Goal: Information Seeking & Learning: Learn about a topic

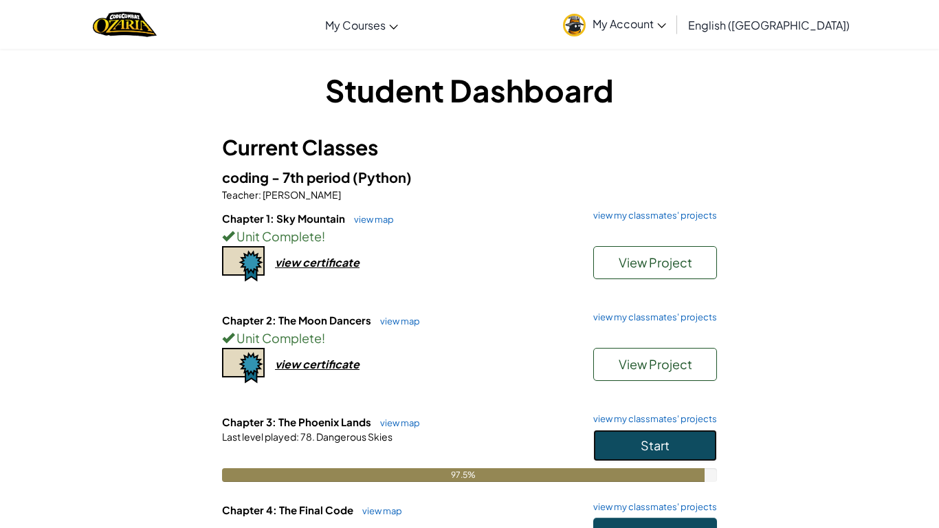
click at [603, 451] on button "Start" at bounding box center [655, 446] width 124 height 32
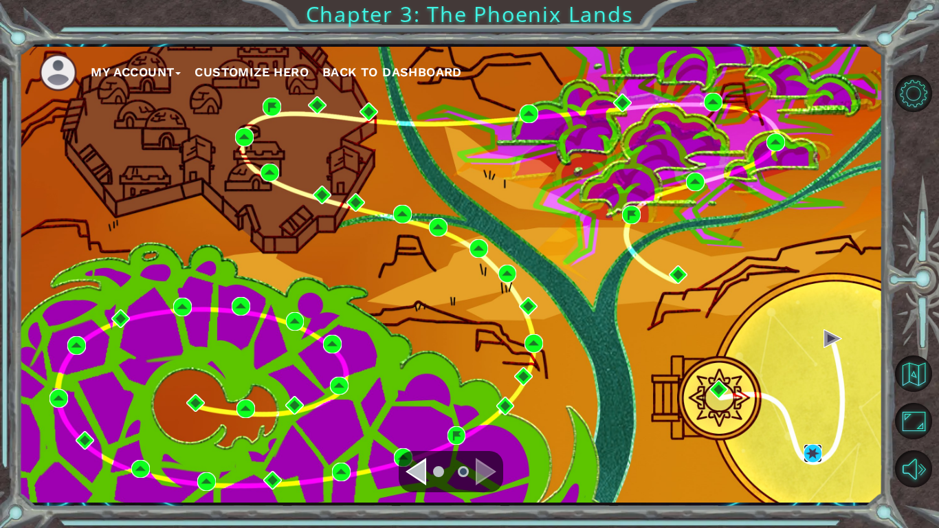
click at [810, 448] on img at bounding box center [813, 453] width 19 height 19
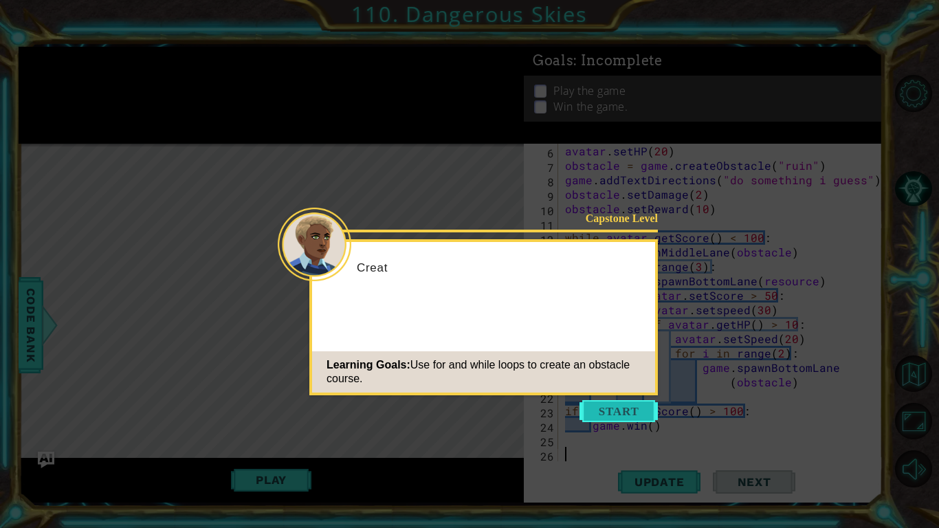
scroll to position [72, 0]
click at [642, 411] on button "Start" at bounding box center [619, 411] width 78 height 22
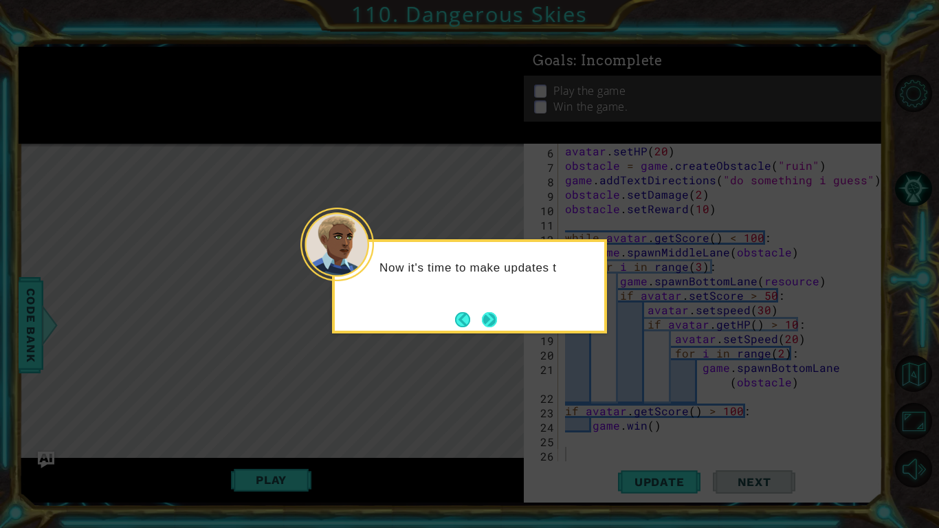
click at [484, 321] on button "Next" at bounding box center [489, 319] width 17 height 17
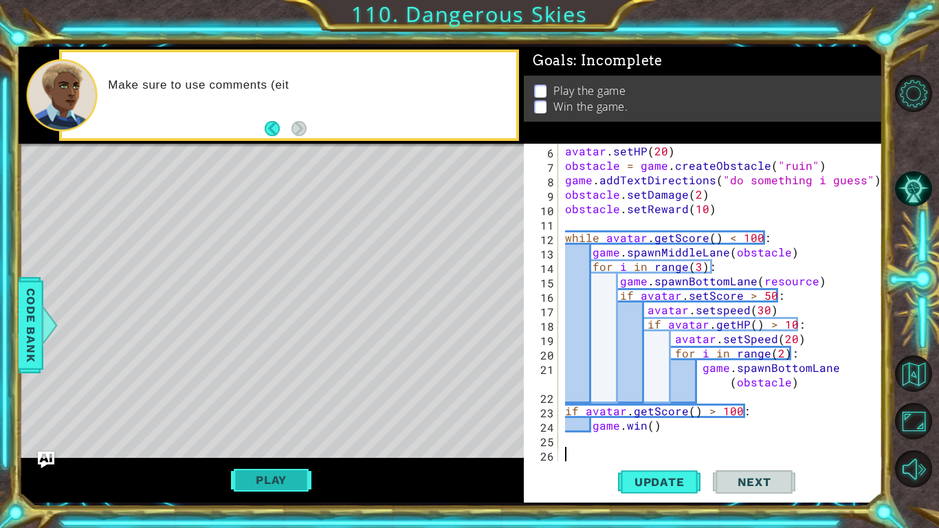
click at [281, 485] on button "Play" at bounding box center [271, 480] width 80 height 26
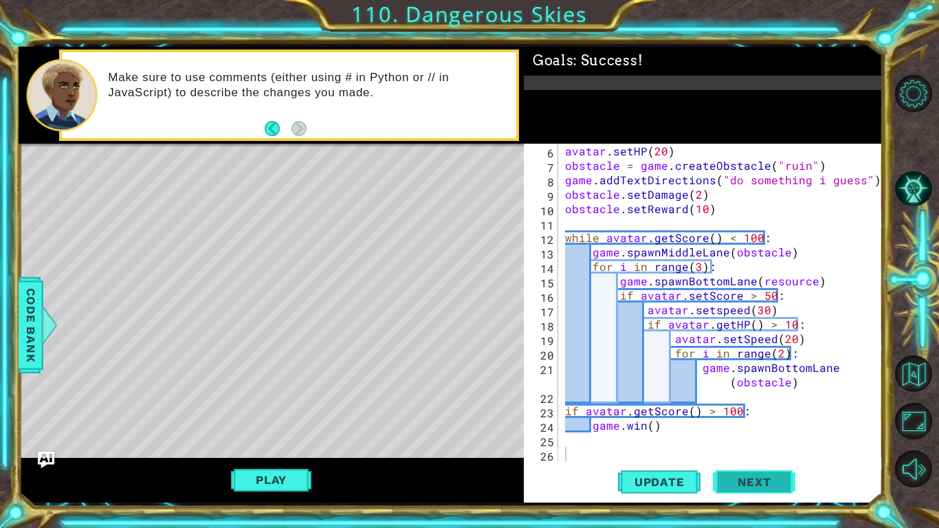
click at [763, 464] on button "Next" at bounding box center [754, 482] width 83 height 36
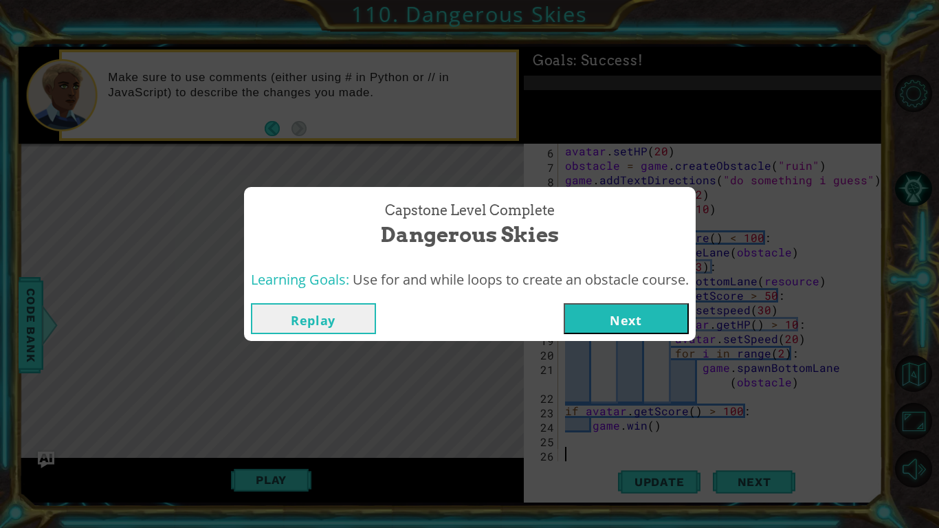
click at [635, 325] on button "Next" at bounding box center [626, 318] width 125 height 31
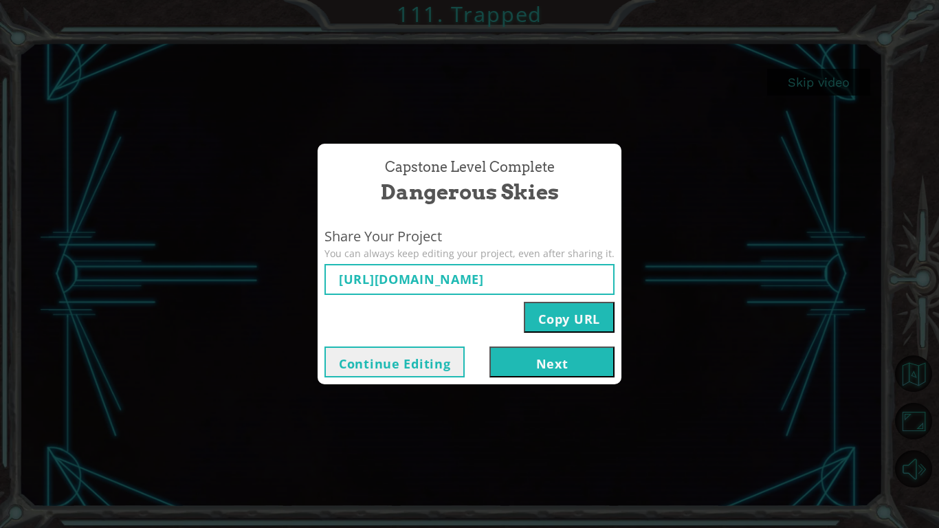
type input "[URL][DOMAIN_NAME]"
click at [341, 280] on input "[URL][DOMAIN_NAME]" at bounding box center [470, 279] width 290 height 31
click at [556, 355] on button "Next" at bounding box center [552, 362] width 125 height 31
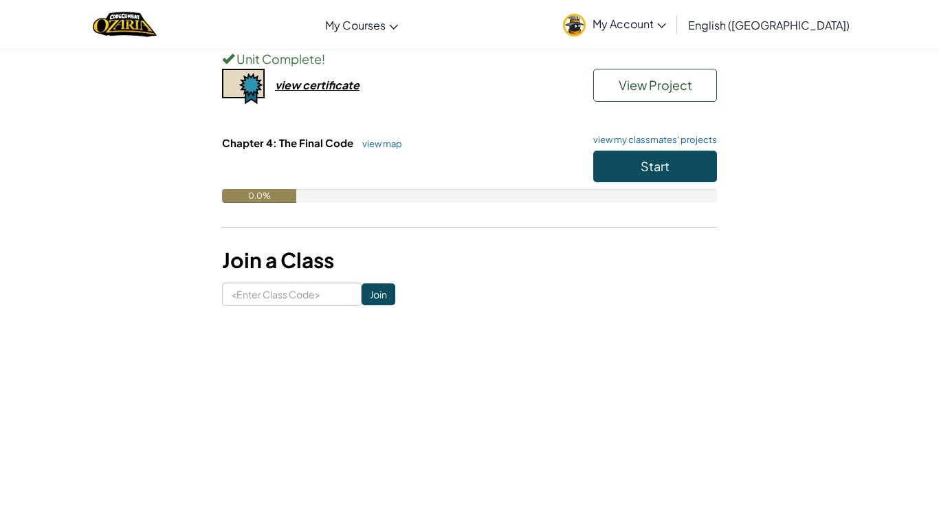
scroll to position [378, 0]
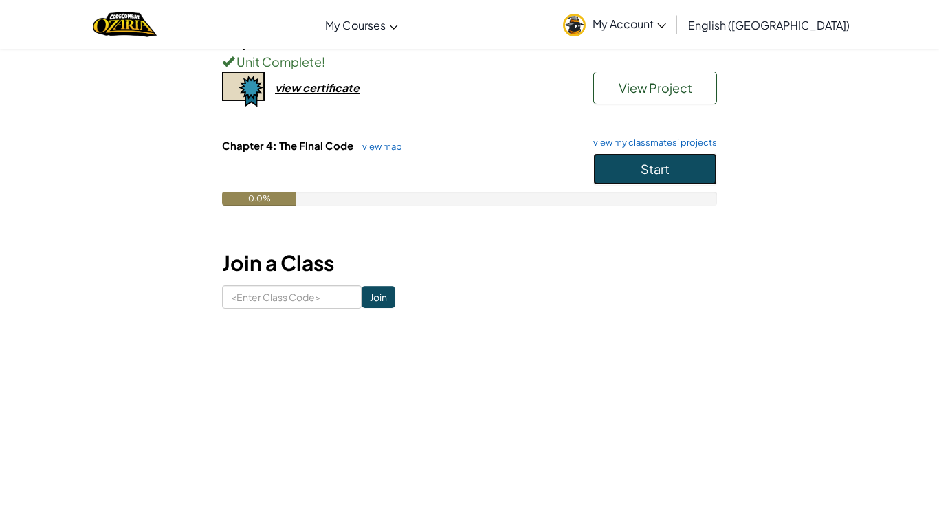
click at [672, 178] on button "Start" at bounding box center [655, 169] width 124 height 32
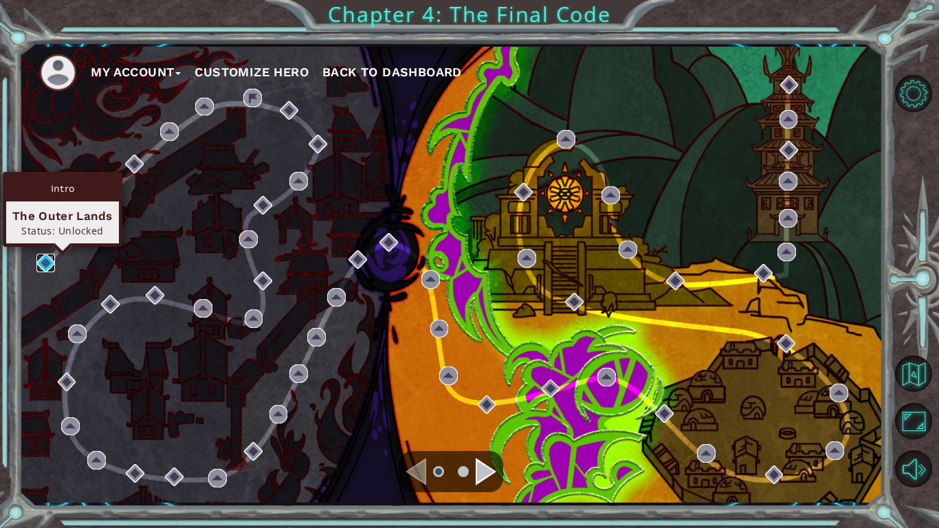
click at [47, 265] on img at bounding box center [45, 263] width 19 height 19
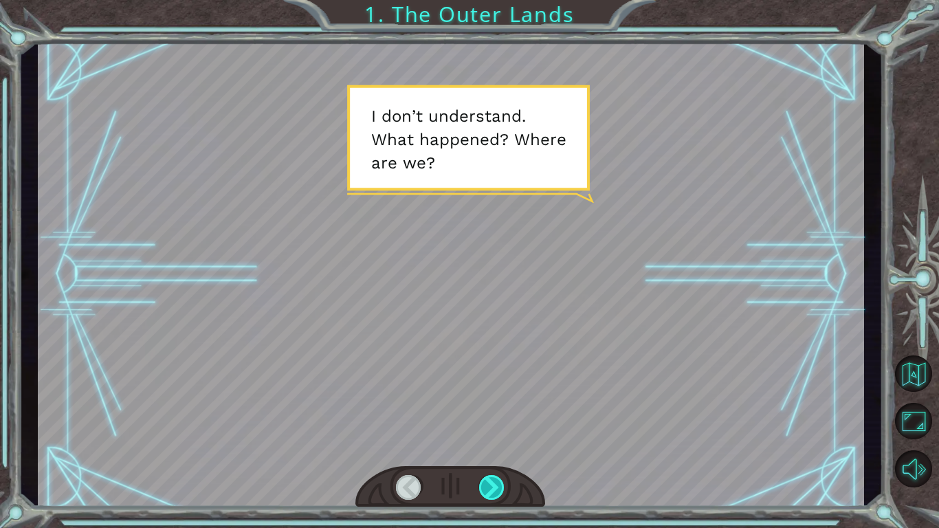
click at [496, 488] on div at bounding box center [492, 487] width 26 height 25
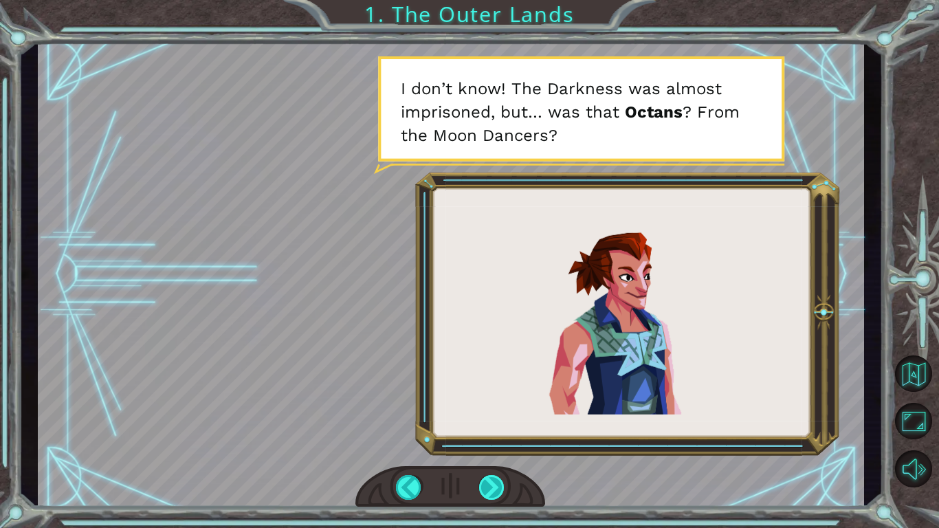
click at [494, 491] on div at bounding box center [492, 487] width 26 height 25
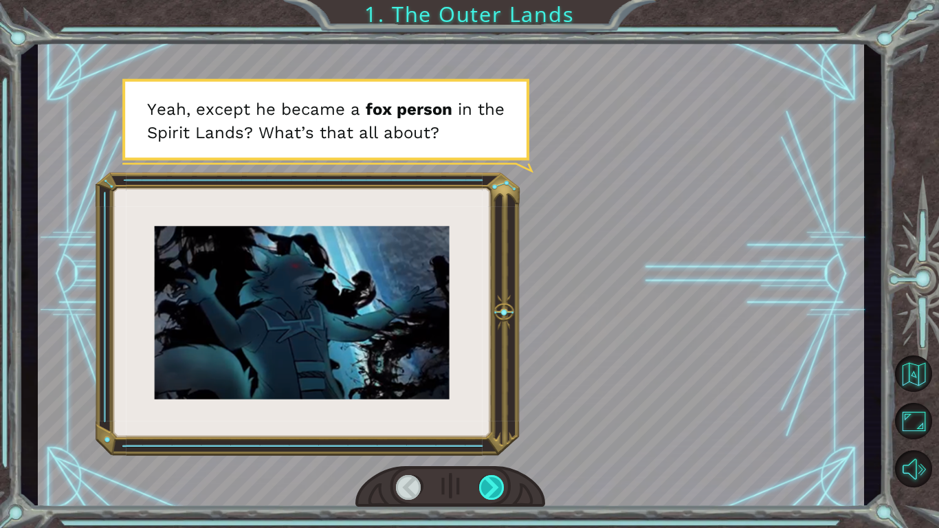
click at [494, 491] on div at bounding box center [492, 487] width 26 height 25
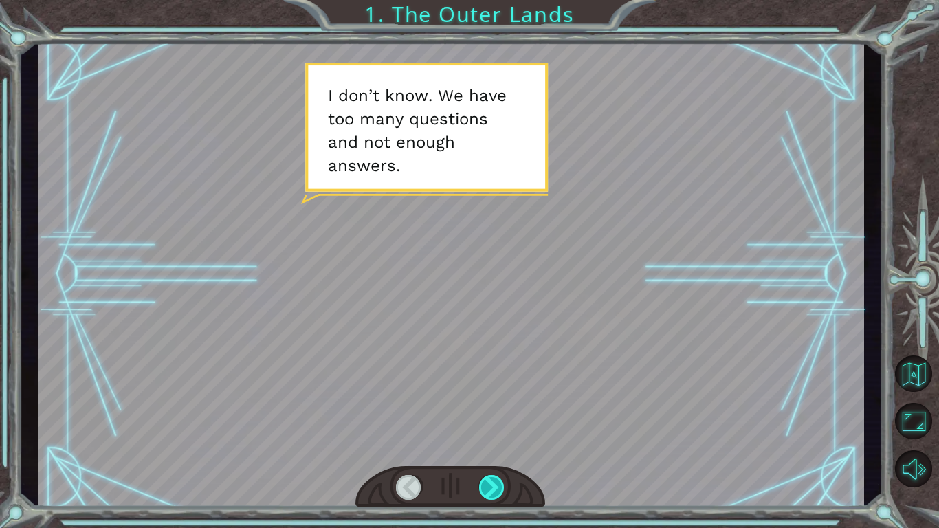
click at [494, 491] on div at bounding box center [492, 487] width 26 height 25
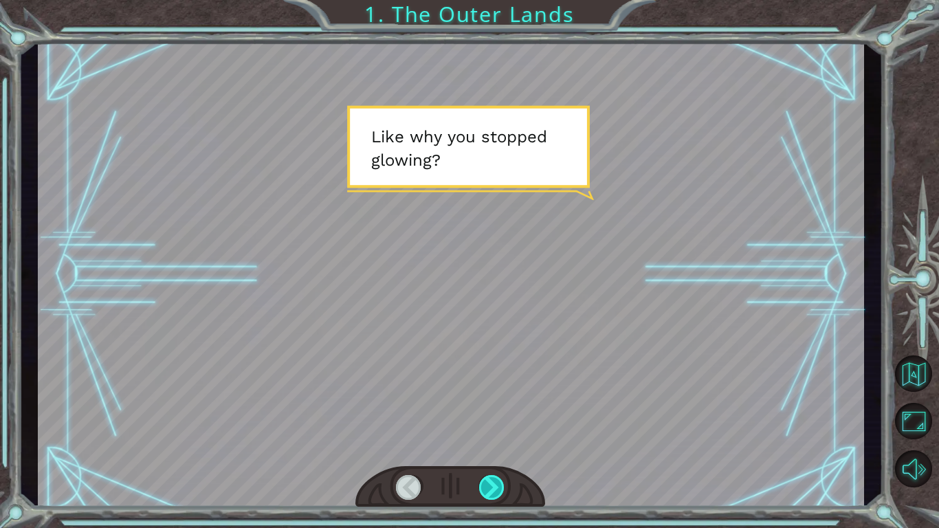
click at [494, 491] on div at bounding box center [492, 487] width 26 height 25
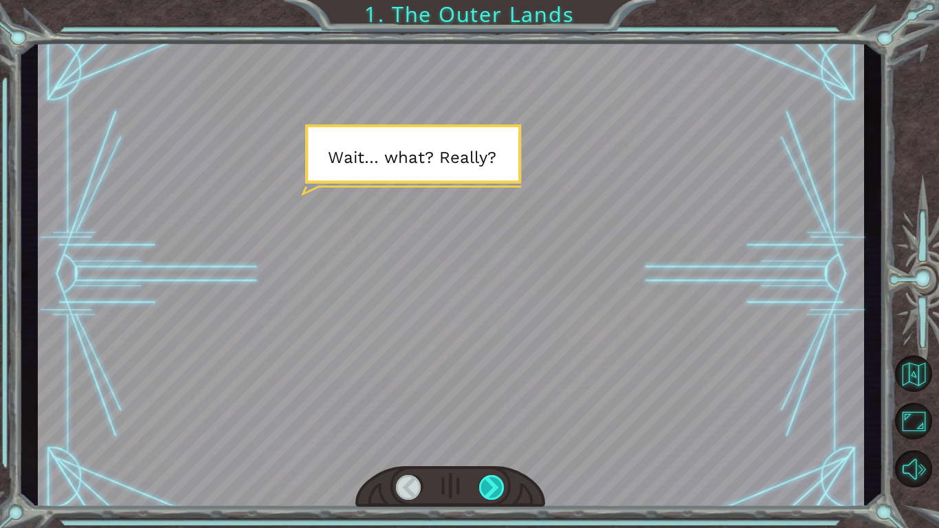
click at [494, 491] on div at bounding box center [492, 487] width 26 height 25
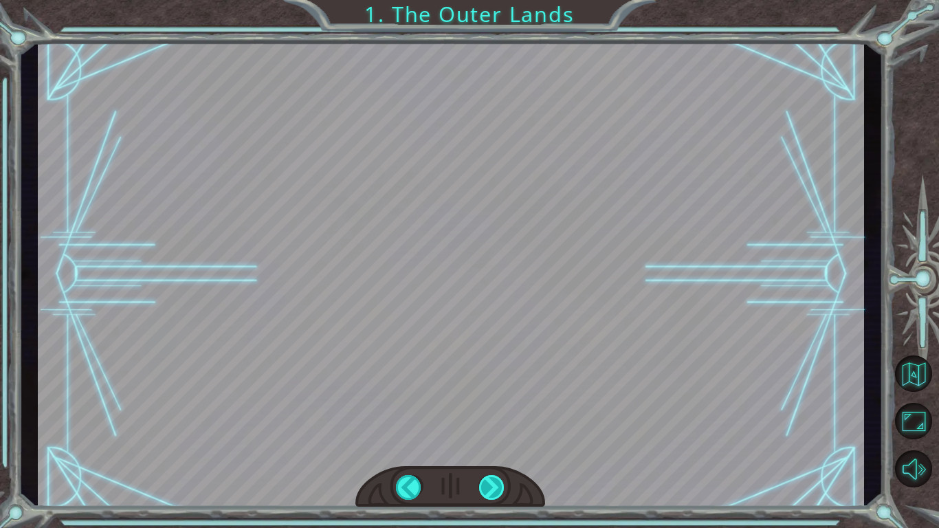
click at [495, 486] on div at bounding box center [492, 487] width 26 height 25
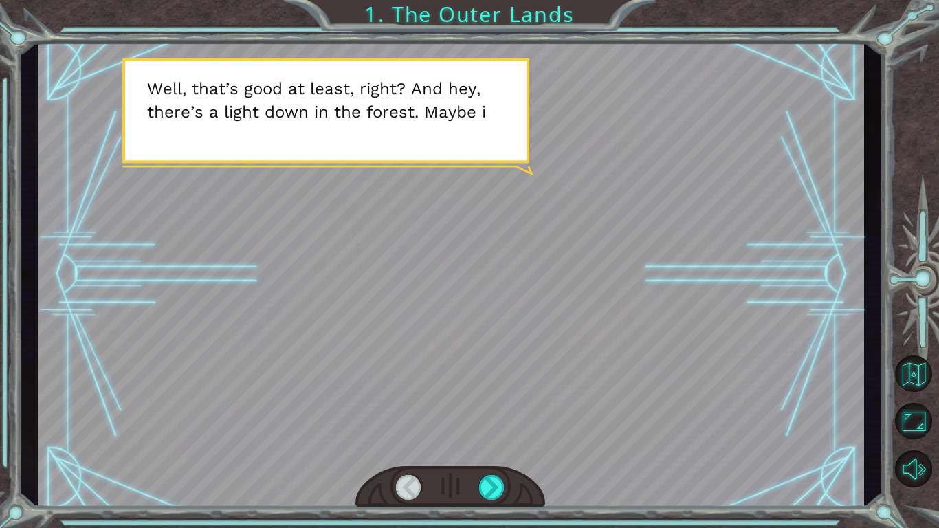
click at [400, 494] on div at bounding box center [409, 487] width 26 height 25
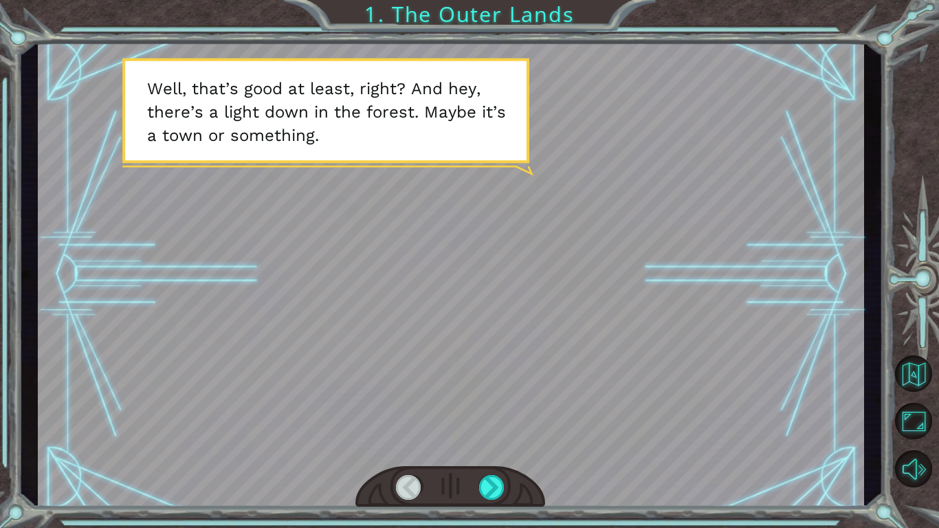
click at [400, 494] on div at bounding box center [409, 487] width 26 height 25
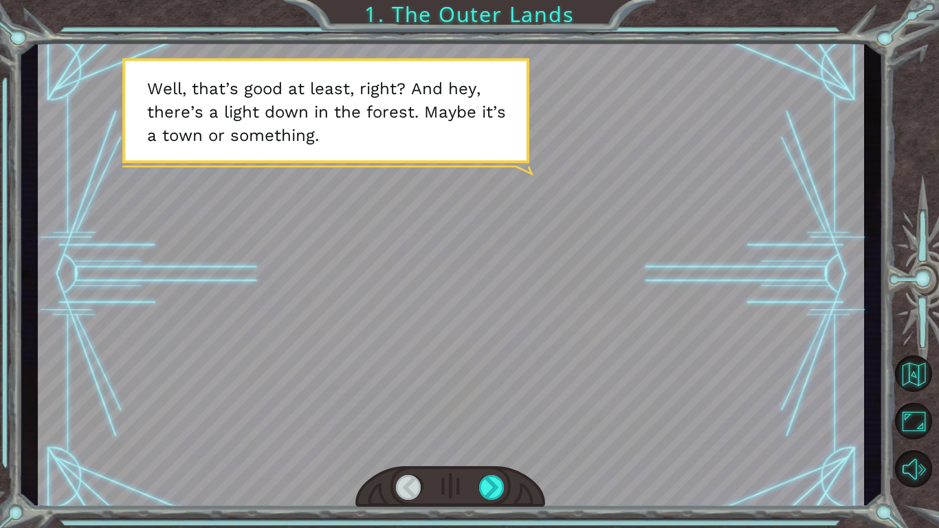
click at [400, 494] on div at bounding box center [409, 487] width 26 height 25
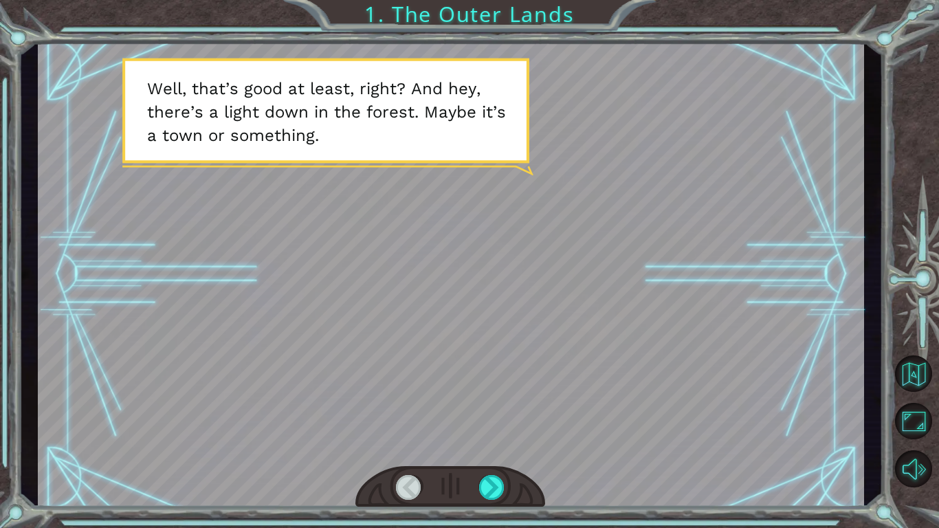
click at [400, 494] on div at bounding box center [409, 487] width 26 height 25
click at [405, 486] on div at bounding box center [409, 487] width 26 height 25
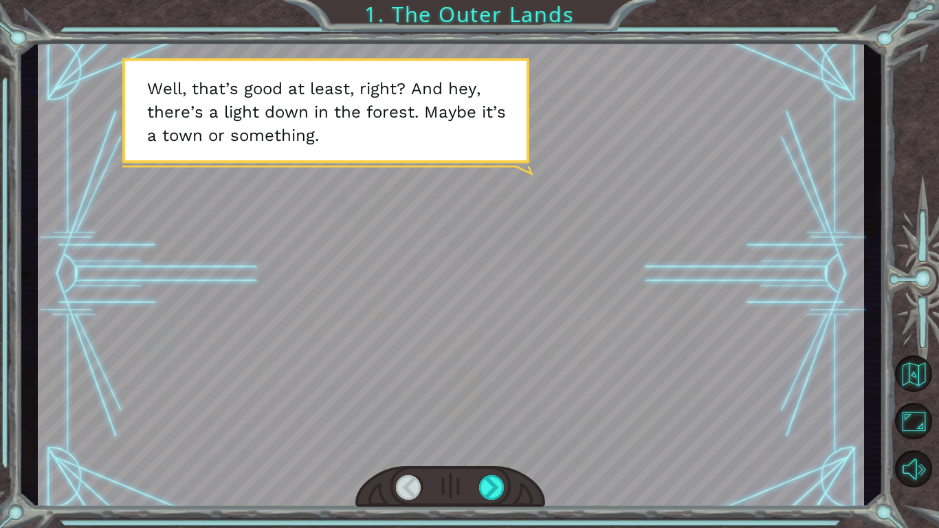
click at [405, 486] on div at bounding box center [409, 487] width 26 height 25
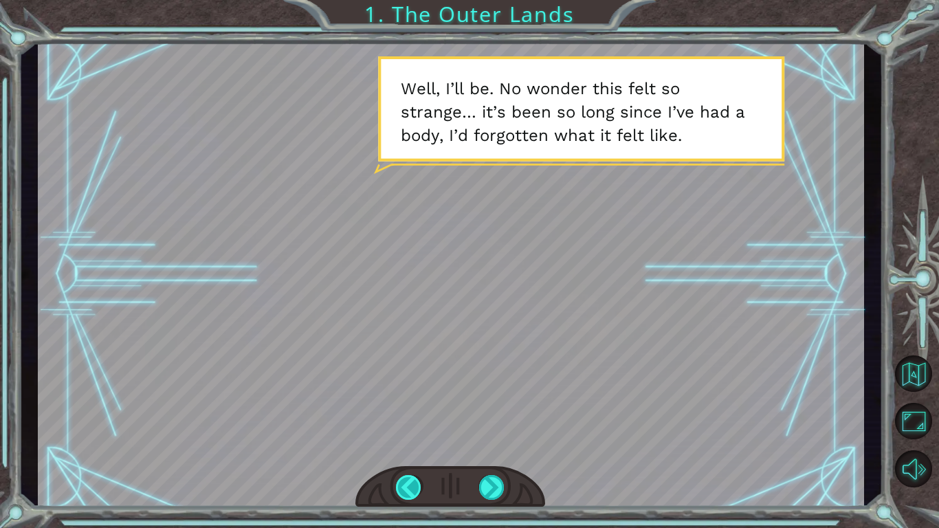
click at [405, 486] on div at bounding box center [409, 487] width 26 height 25
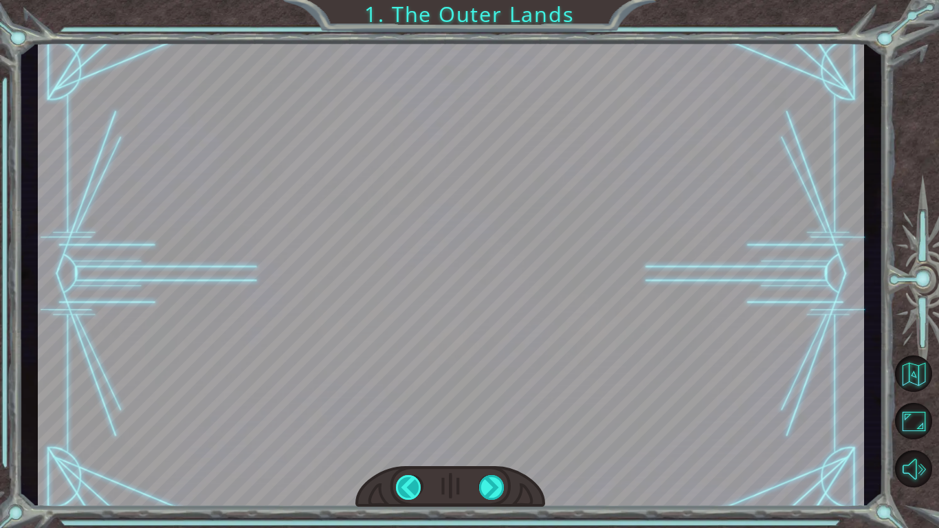
click at [405, 486] on div at bounding box center [409, 487] width 26 height 25
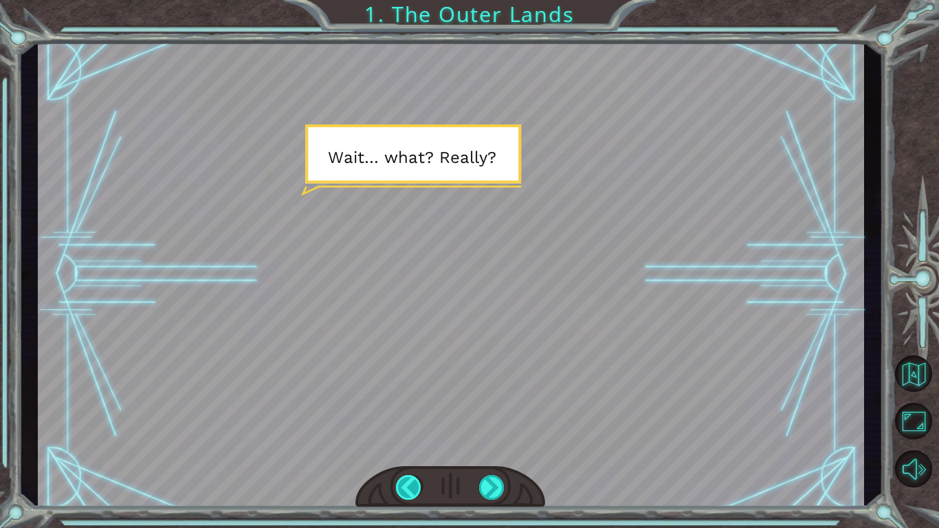
click at [405, 486] on div at bounding box center [409, 487] width 26 height 25
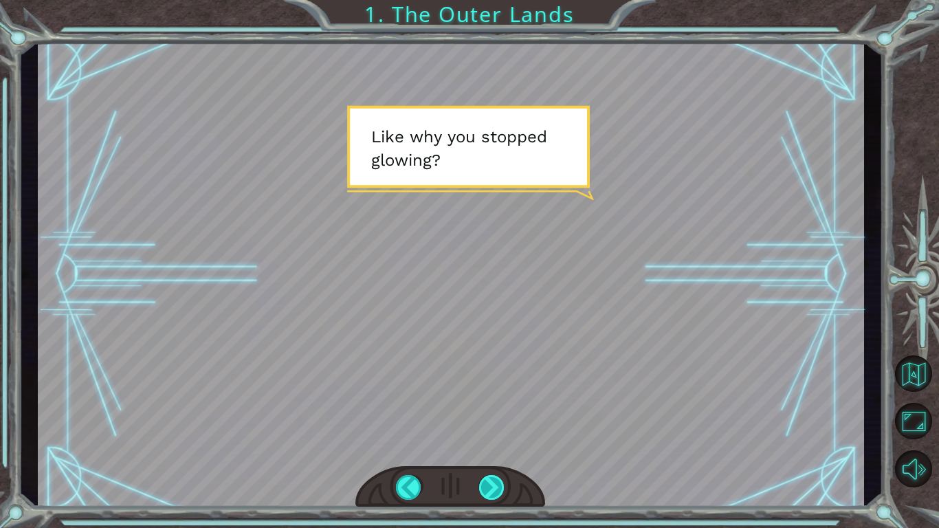
click at [501, 488] on div at bounding box center [492, 487] width 26 height 25
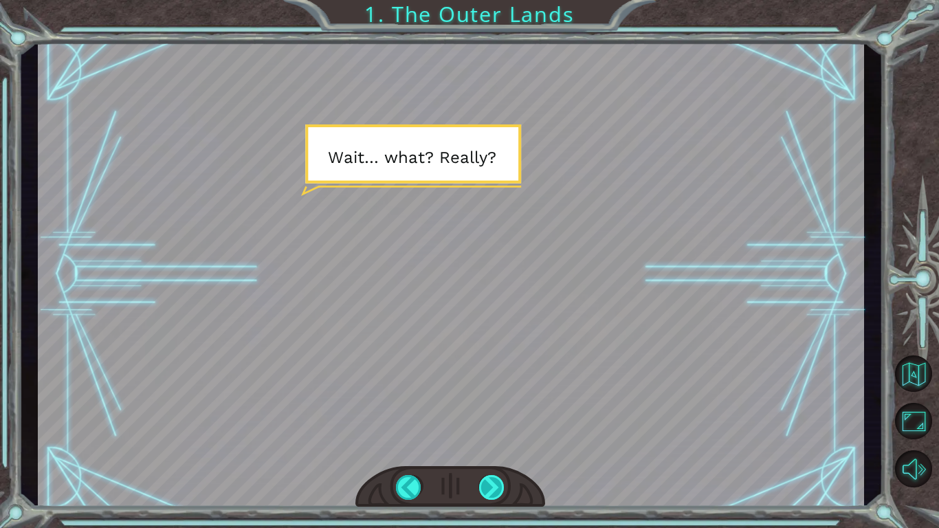
click at [501, 488] on div at bounding box center [492, 487] width 26 height 25
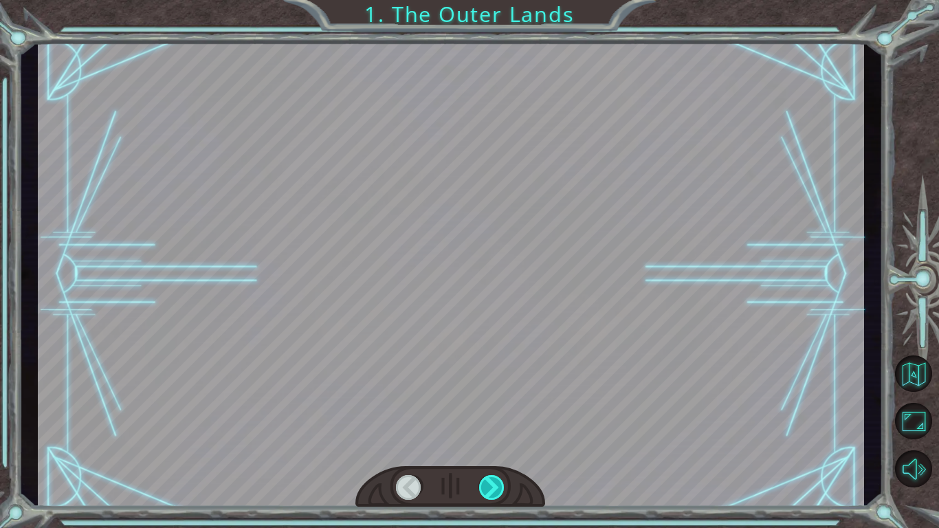
click at [501, 488] on div at bounding box center [492, 487] width 26 height 25
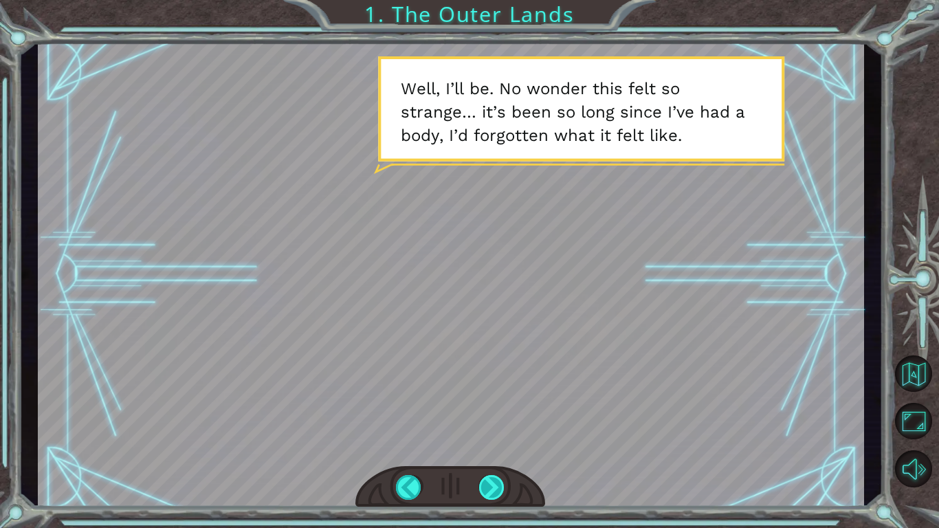
click at [501, 488] on div at bounding box center [492, 487] width 26 height 25
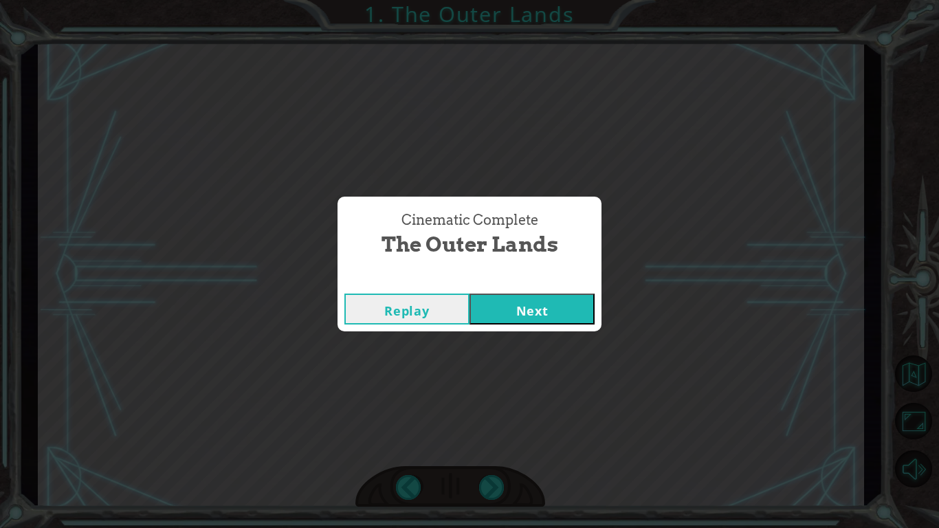
click at [535, 299] on button "Next" at bounding box center [532, 309] width 125 height 31
click at [536, 311] on button "Next" at bounding box center [532, 309] width 125 height 31
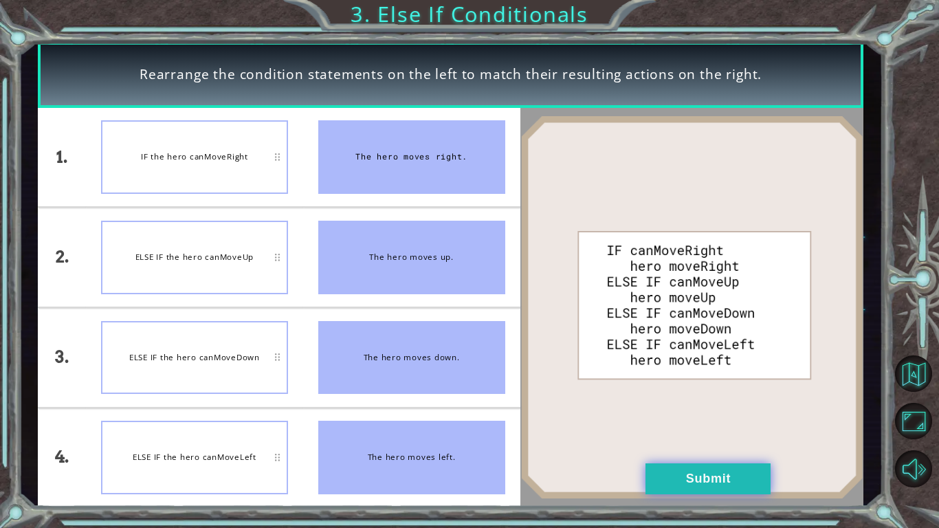
click at [701, 470] on button "Submit" at bounding box center [708, 478] width 125 height 31
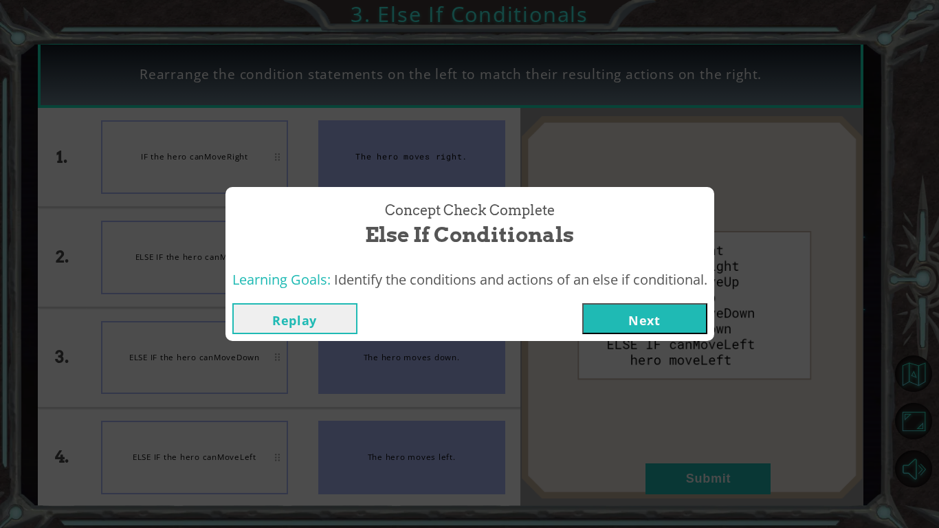
click at [666, 333] on button "Next" at bounding box center [644, 318] width 125 height 31
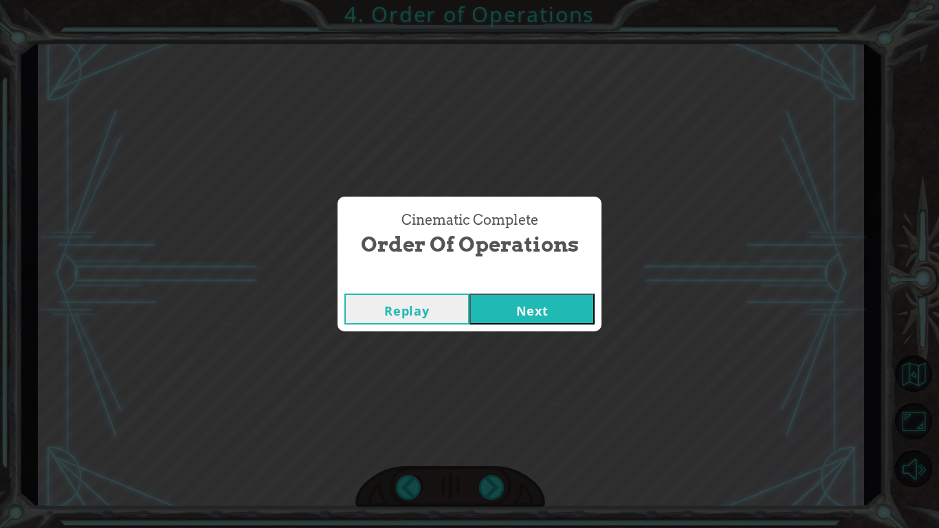
click at [538, 290] on div "Replay Next" at bounding box center [470, 309] width 264 height 45
click at [536, 296] on button "Next" at bounding box center [532, 309] width 125 height 31
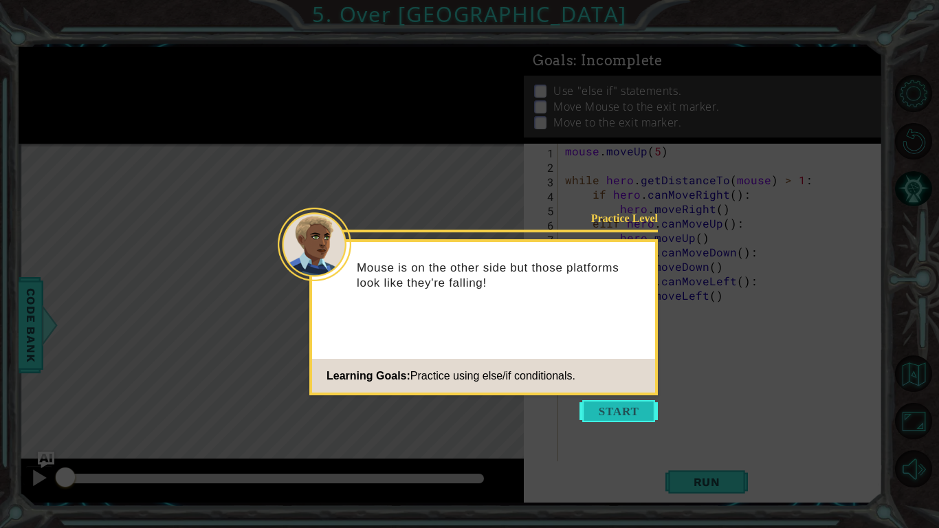
click at [585, 405] on button "Start" at bounding box center [619, 411] width 78 height 22
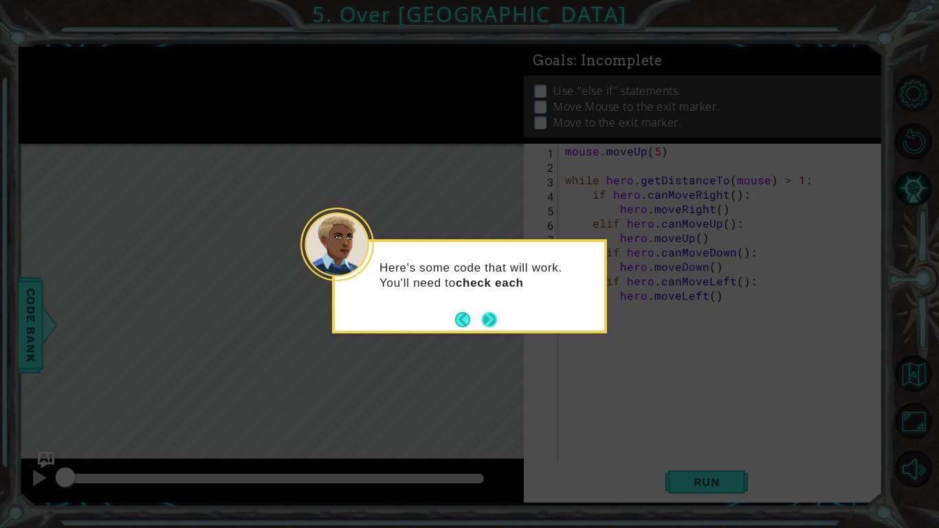
click at [496, 314] on button "Next" at bounding box center [489, 319] width 17 height 17
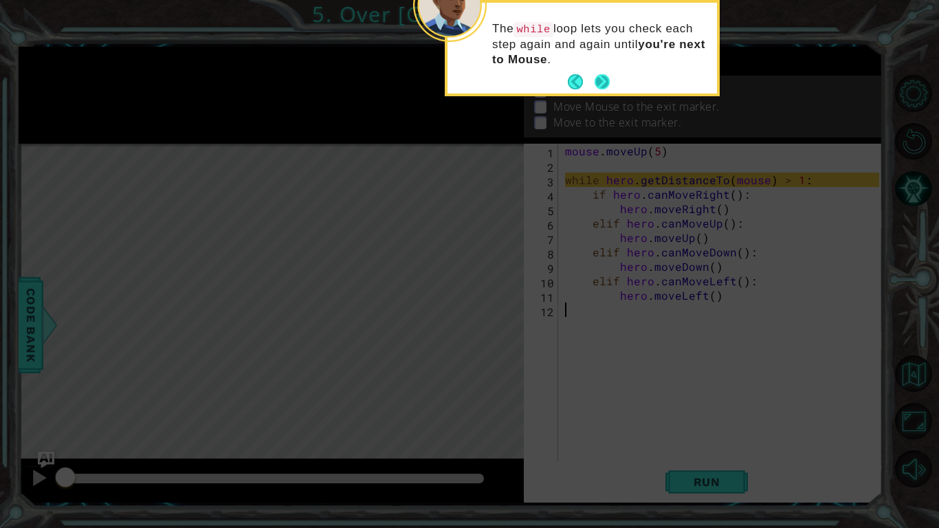
click at [601, 76] on button "Next" at bounding box center [602, 82] width 25 height 25
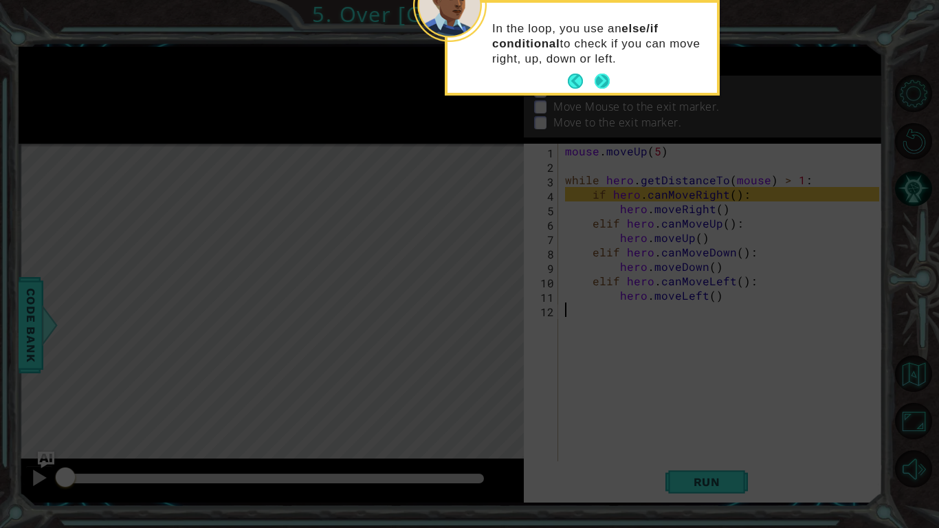
click at [601, 76] on button "Next" at bounding box center [602, 81] width 22 height 22
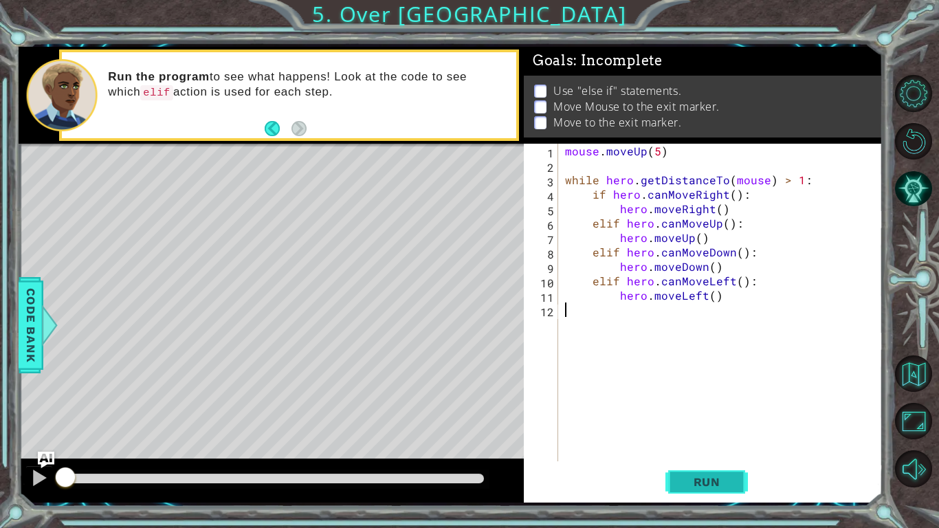
click at [691, 475] on span "Run" at bounding box center [707, 482] width 54 height 14
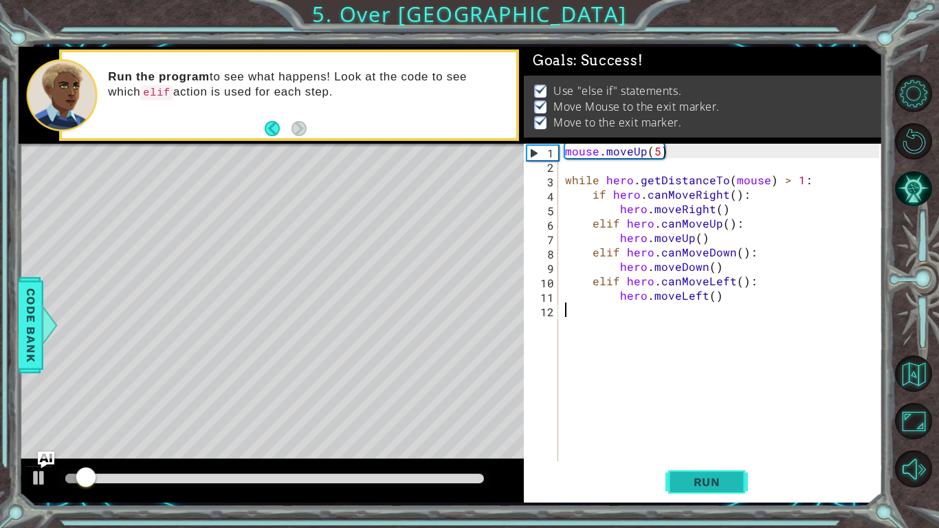
click at [691, 475] on span "Run" at bounding box center [707, 482] width 54 height 14
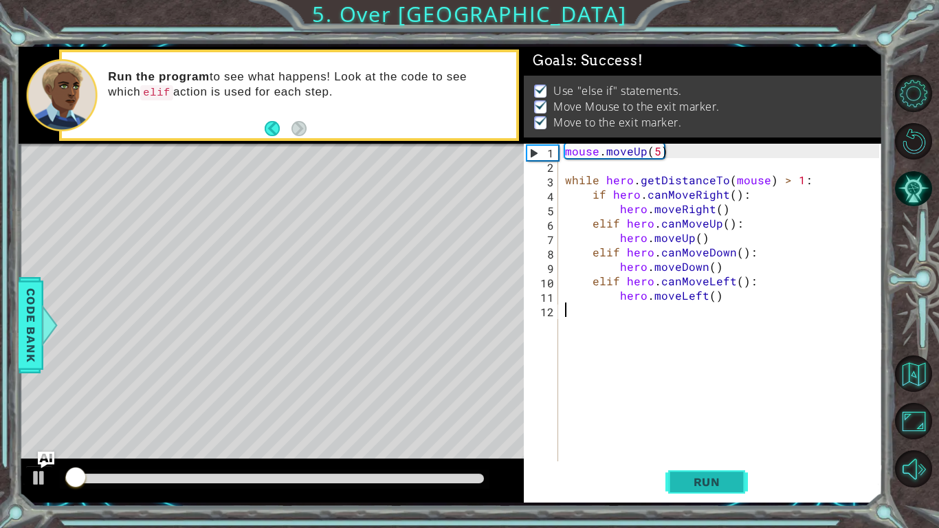
click at [691, 475] on span "Run" at bounding box center [707, 482] width 54 height 14
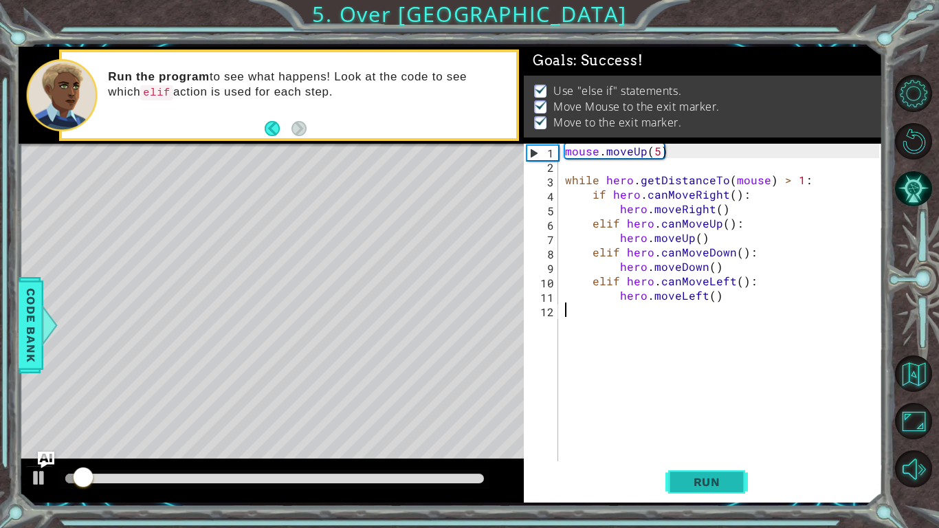
click at [691, 475] on span "Run" at bounding box center [707, 482] width 54 height 14
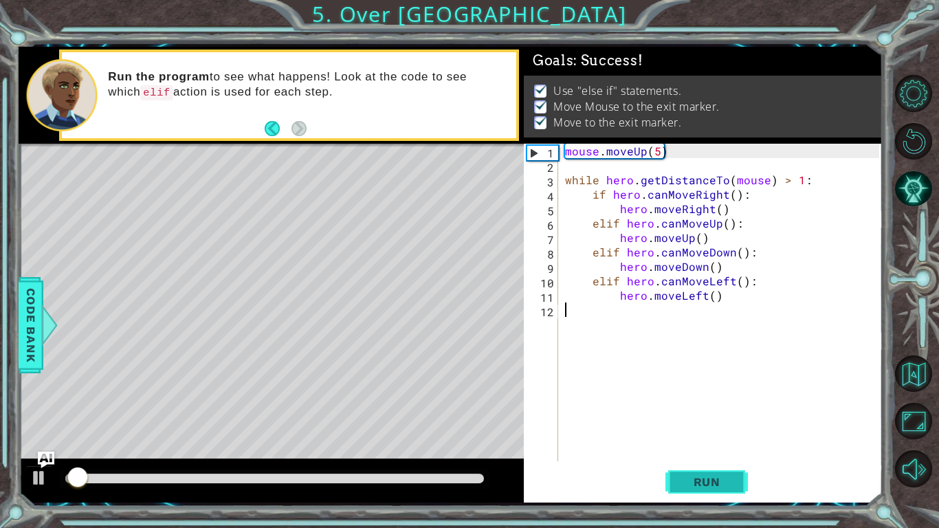
click at [691, 475] on span "Run" at bounding box center [707, 482] width 54 height 14
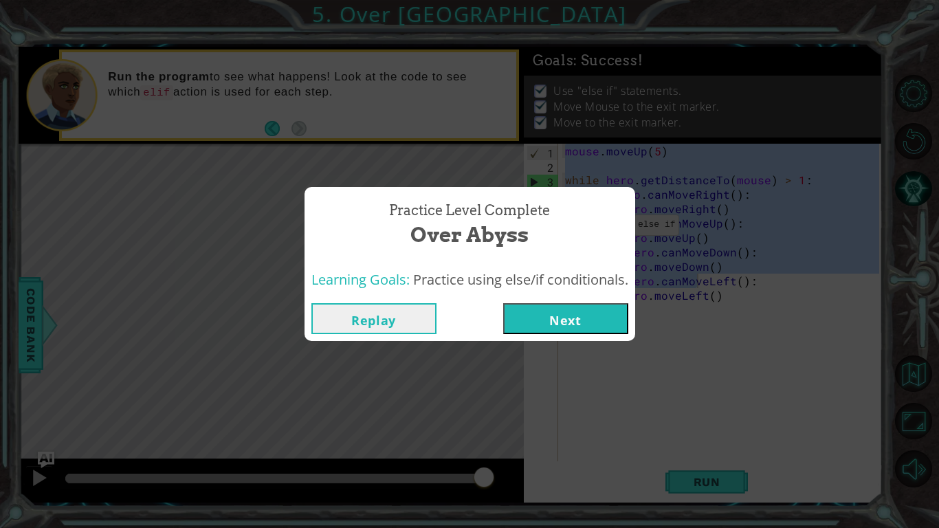
drag, startPoint x: 565, startPoint y: 155, endPoint x: 704, endPoint y: 289, distance: 193.1
click at [704, 289] on body "1 ההההההההההההההההההההההההההההההההההההההההההההההההההההההההההההההההההההההההההההה…" at bounding box center [469, 264] width 939 height 528
click at [395, 311] on button "Replay" at bounding box center [373, 318] width 125 height 31
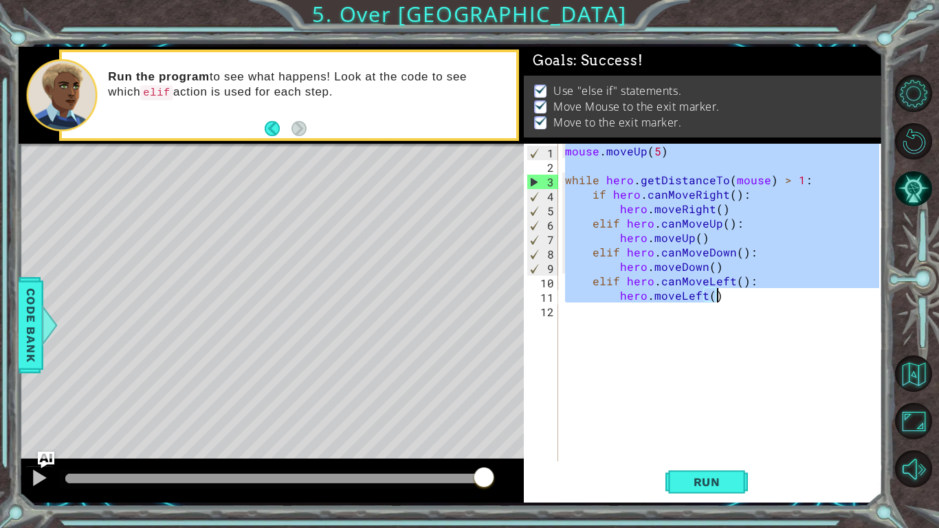
drag, startPoint x: 564, startPoint y: 151, endPoint x: 789, endPoint y: 298, distance: 269.1
click at [789, 298] on div "mouse . moveUp ( 5 ) while hero . getDistanceTo ( mouse ) > 1 : if hero . canMo…" at bounding box center [724, 317] width 324 height 347
click at [719, 475] on span "Run" at bounding box center [707, 482] width 54 height 14
type textarea "hero.moveLeft()"
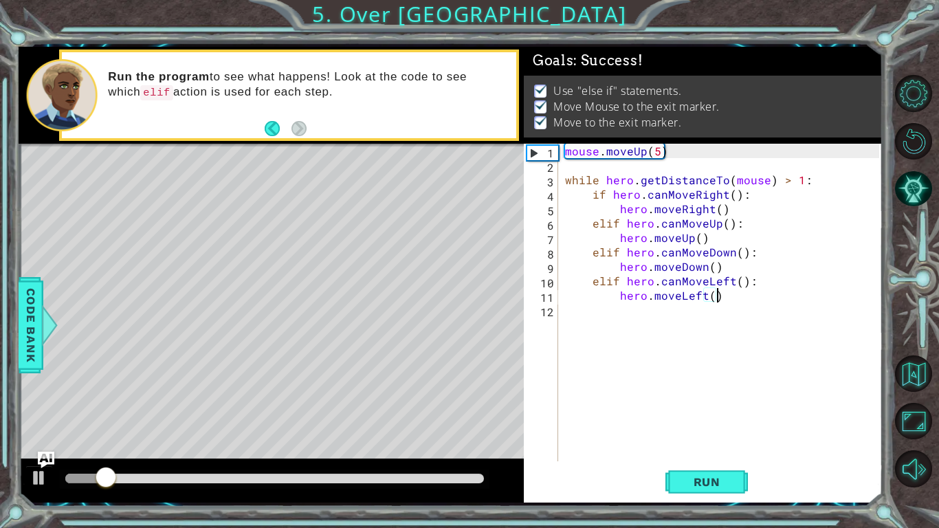
click at [468, 481] on div at bounding box center [274, 479] width 419 height 10
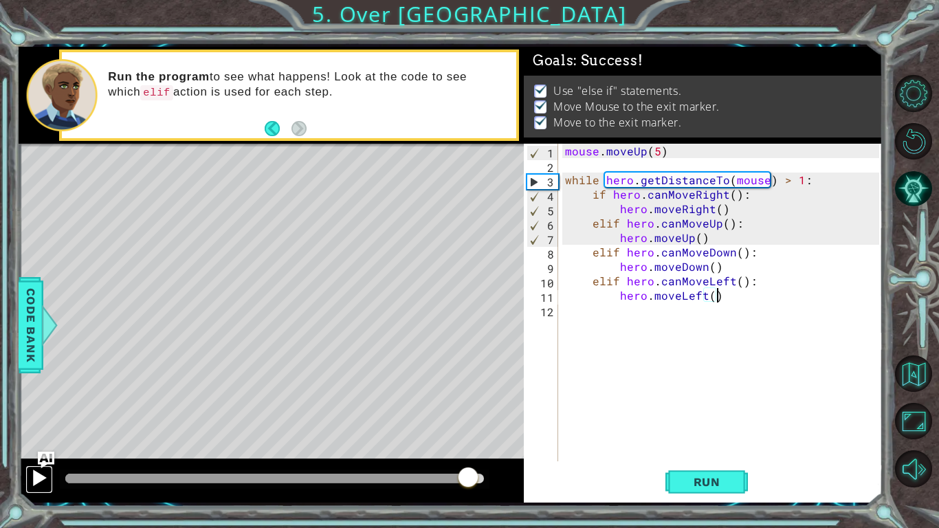
click at [34, 476] on div at bounding box center [39, 478] width 18 height 18
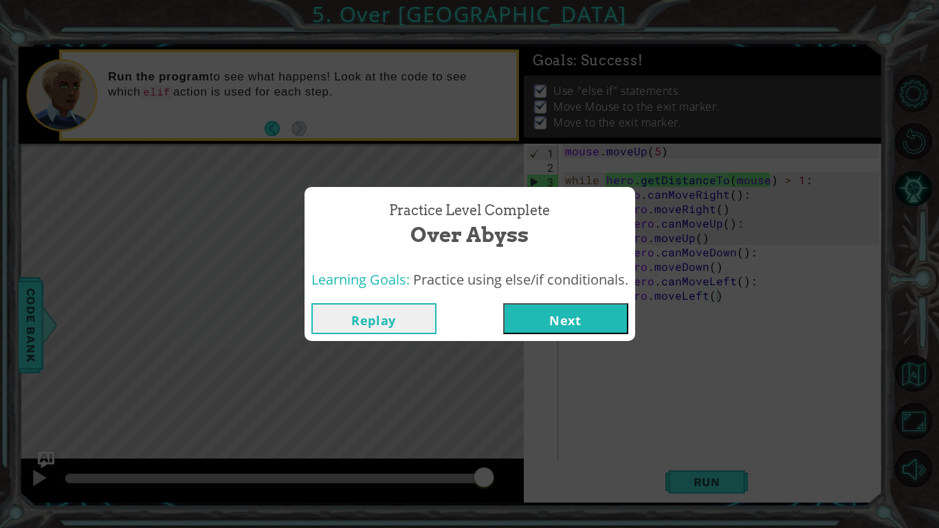
click at [591, 312] on button "Next" at bounding box center [565, 318] width 125 height 31
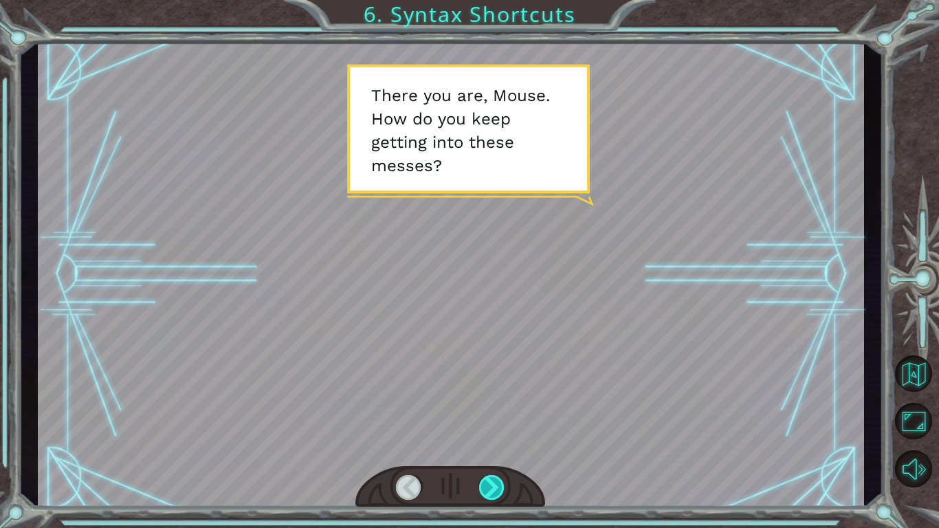
click at [496, 479] on div at bounding box center [492, 487] width 26 height 25
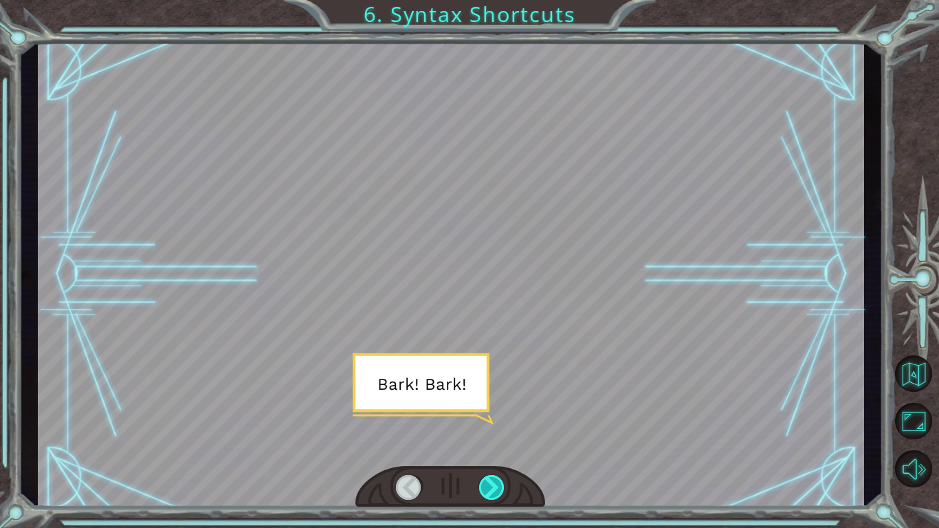
click at [496, 479] on div at bounding box center [492, 487] width 26 height 25
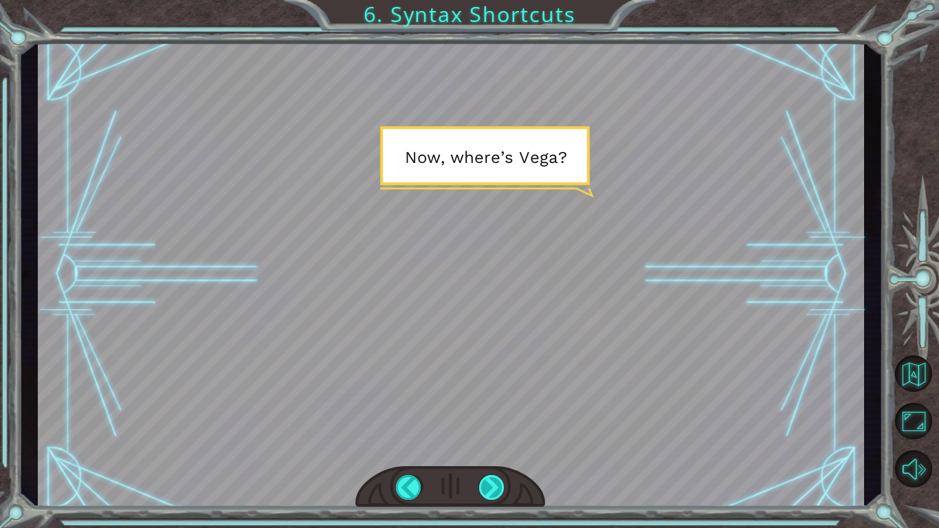
click at [496, 479] on div at bounding box center [492, 487] width 26 height 25
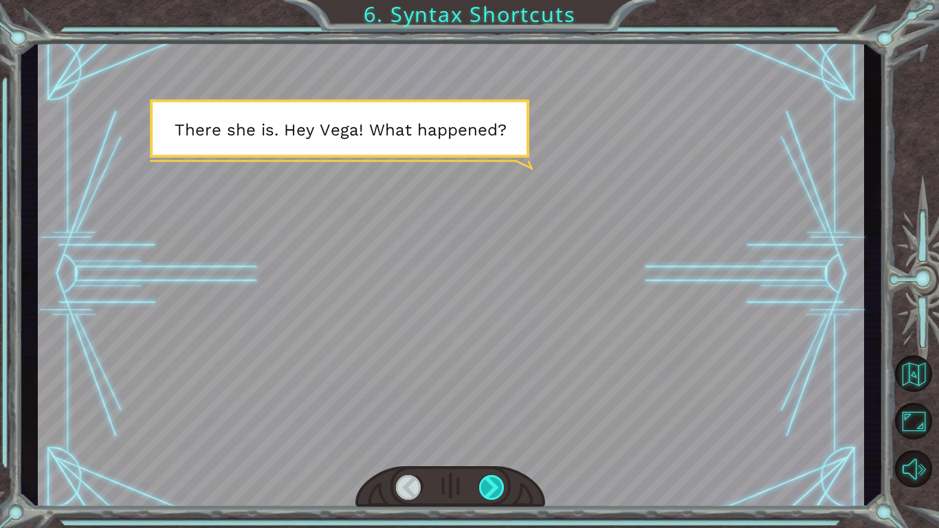
click at [496, 479] on div at bounding box center [492, 487] width 26 height 25
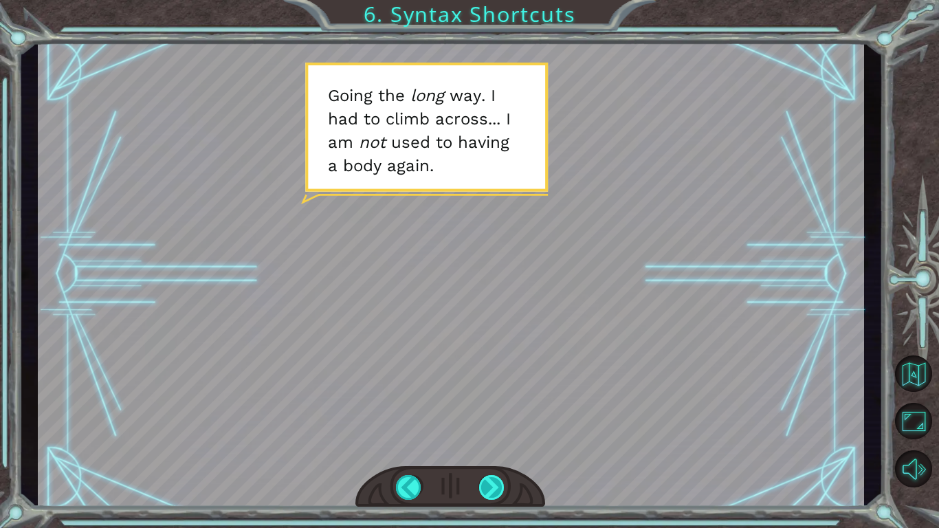
click at [496, 479] on div at bounding box center [492, 487] width 26 height 25
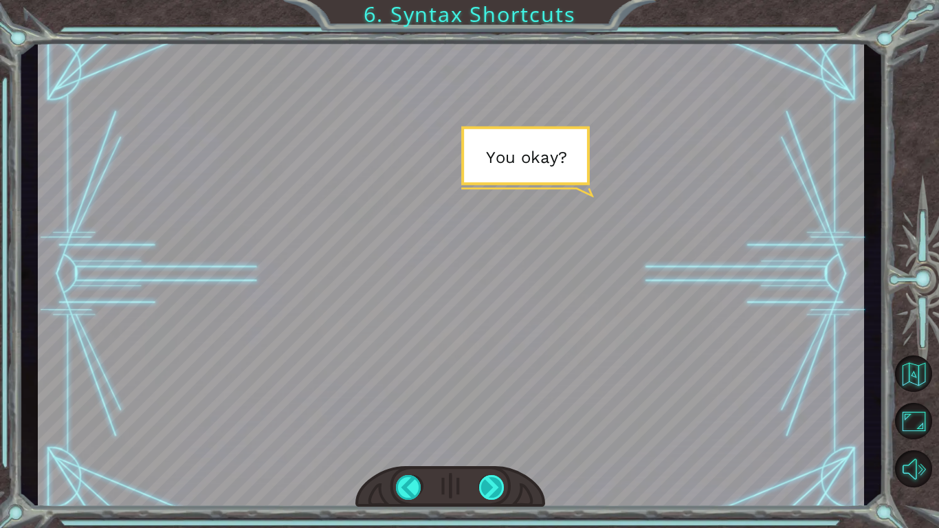
click at [496, 479] on div at bounding box center [492, 487] width 26 height 25
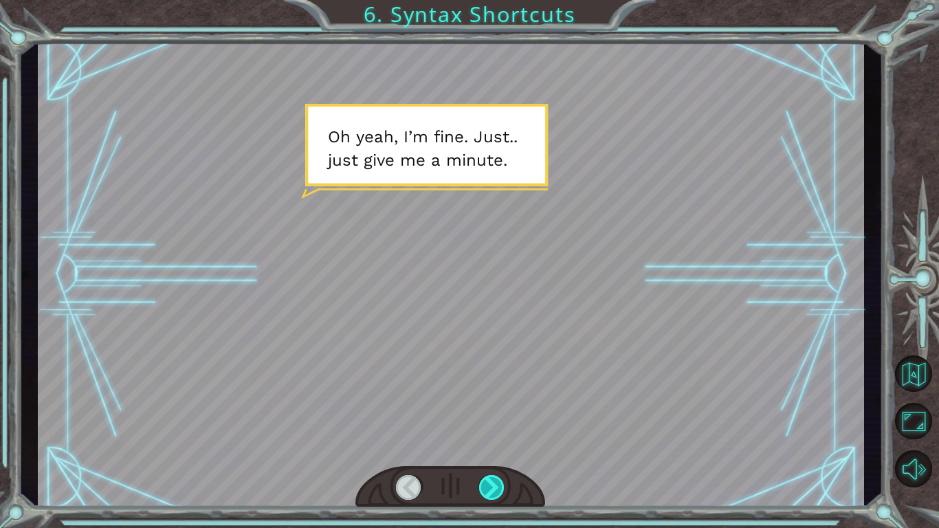
click at [496, 479] on div at bounding box center [492, 487] width 26 height 25
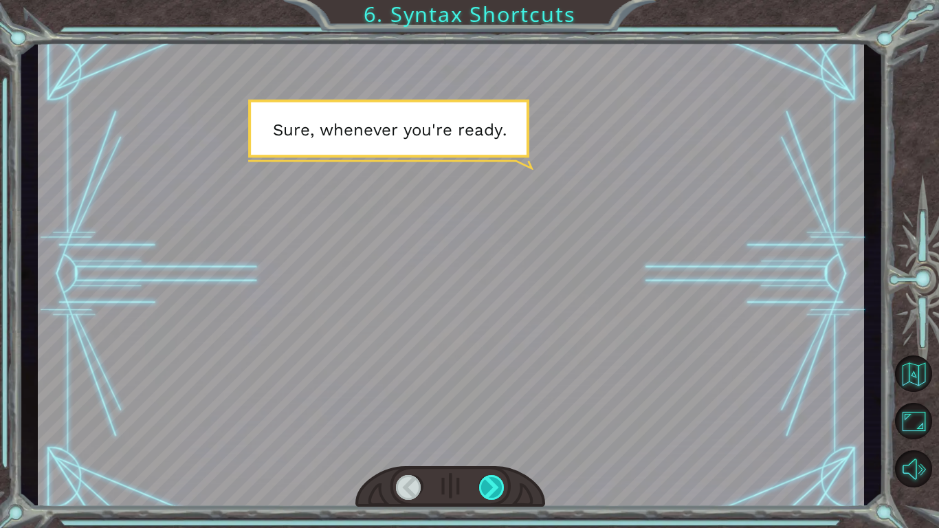
click at [496, 479] on div at bounding box center [492, 487] width 26 height 25
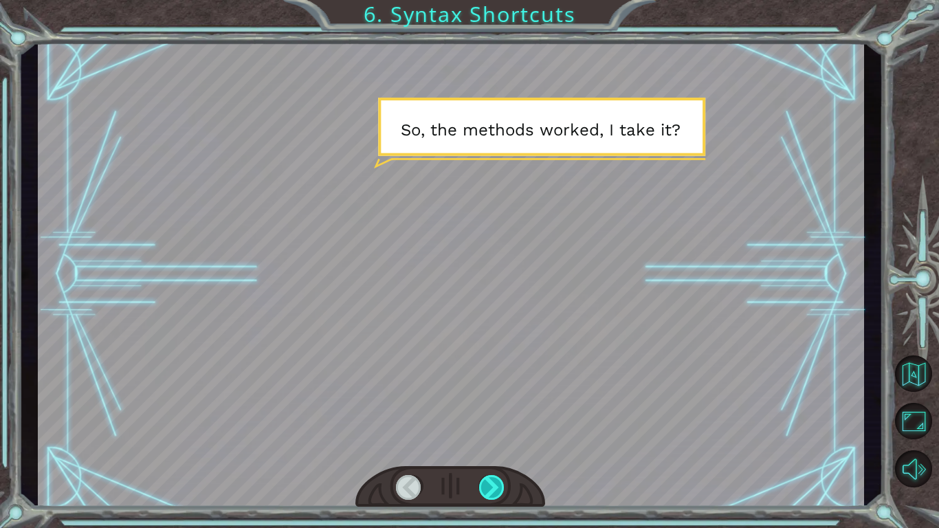
click at [496, 479] on div at bounding box center [492, 487] width 26 height 25
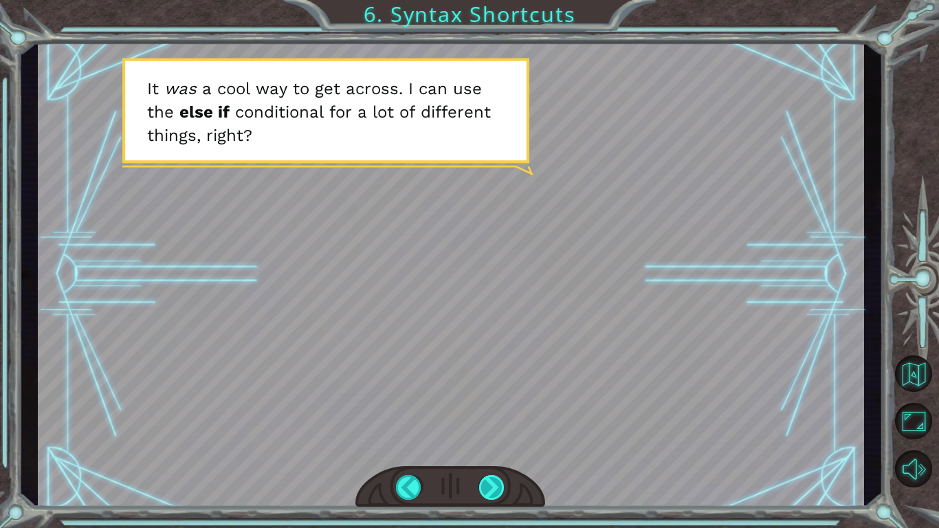
click at [496, 479] on div at bounding box center [492, 487] width 26 height 25
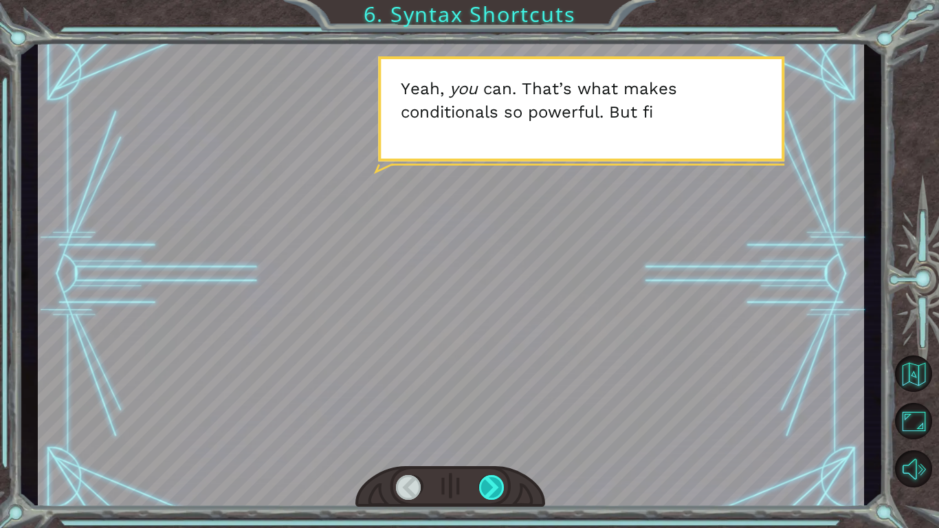
click at [496, 479] on div at bounding box center [492, 487] width 26 height 25
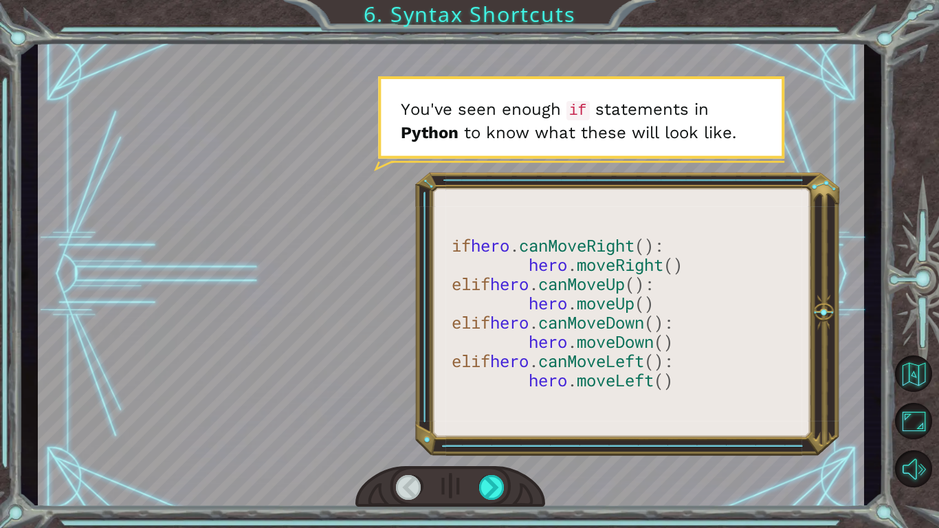
click at [406, 487] on div at bounding box center [409, 487] width 26 height 25
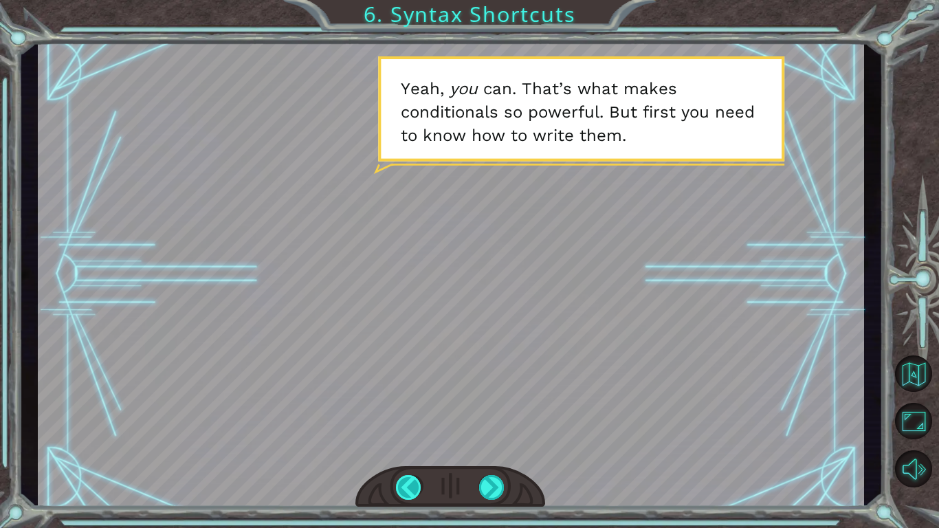
click at [406, 487] on div at bounding box center [409, 487] width 26 height 25
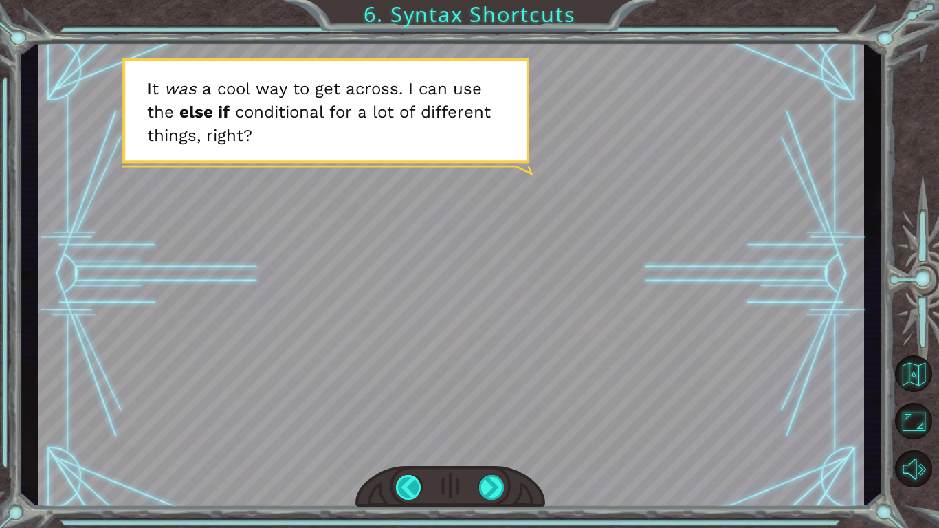
click at [404, 476] on div at bounding box center [409, 487] width 26 height 25
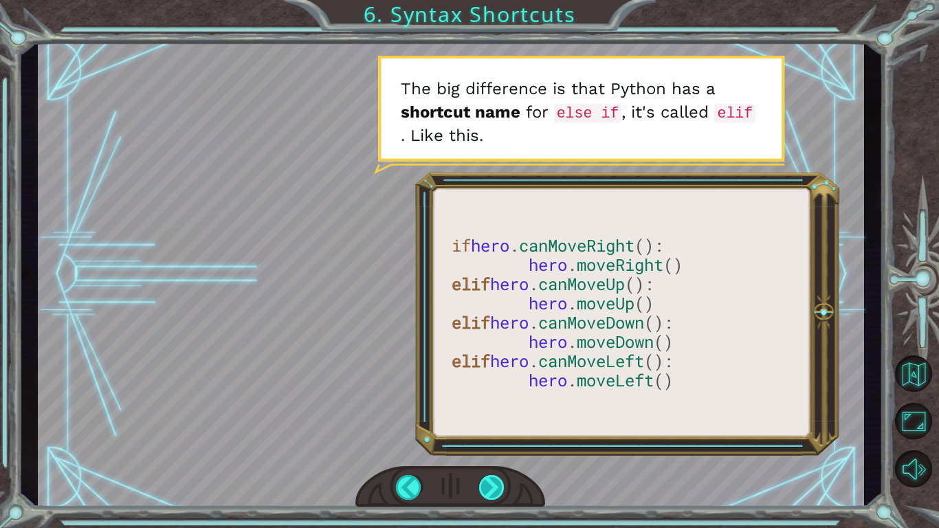
click at [492, 481] on div at bounding box center [492, 487] width 26 height 25
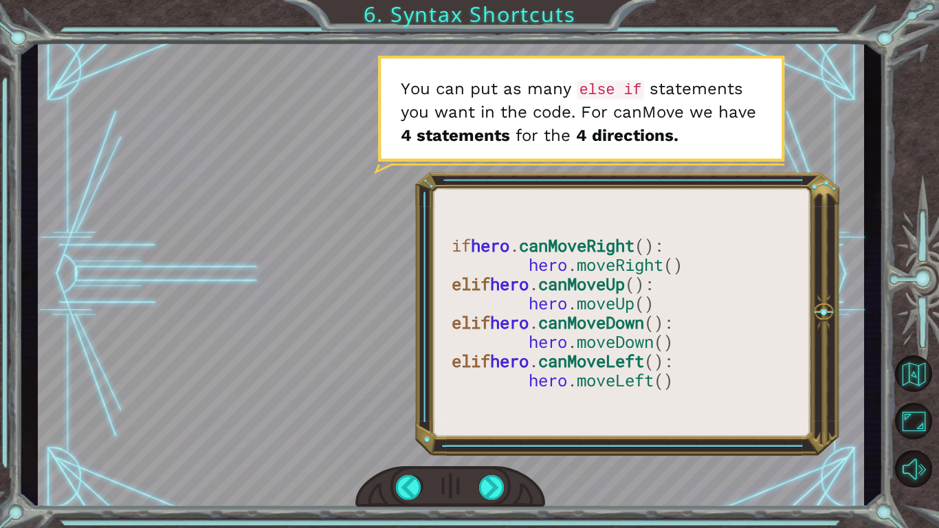
click at [517, 477] on div at bounding box center [450, 487] width 190 height 42
click at [503, 485] on div at bounding box center [492, 487] width 26 height 25
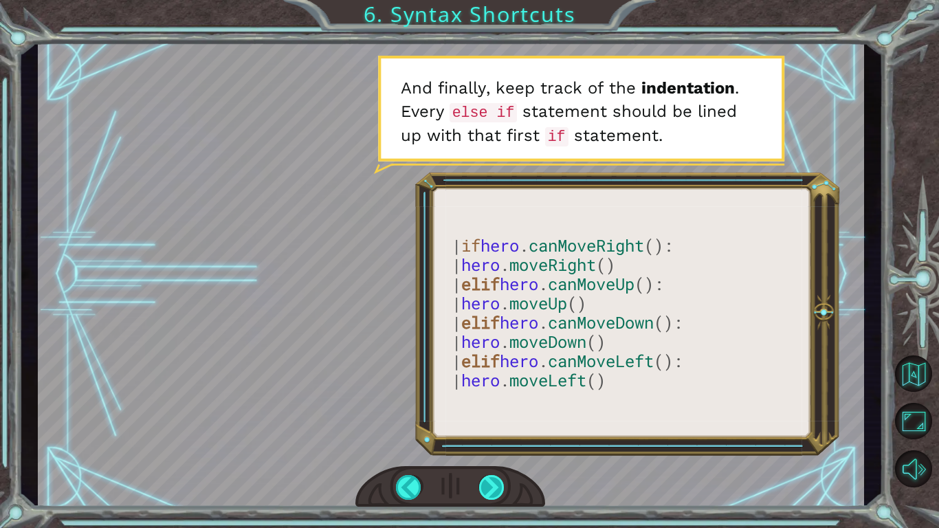
click at [495, 475] on div at bounding box center [492, 487] width 26 height 25
